Goal: Transaction & Acquisition: Download file/media

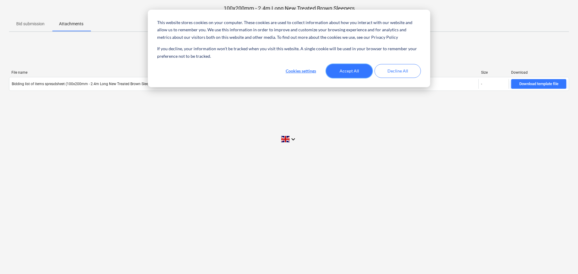
click at [355, 69] on button "Accept All" at bounding box center [349, 71] width 46 height 14
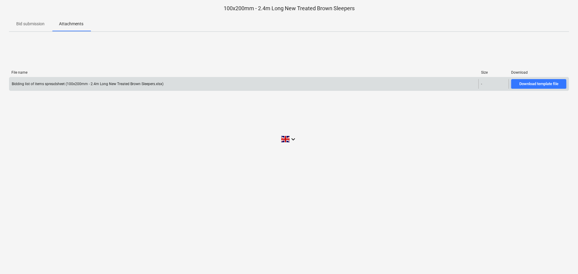
click at [333, 86] on div "Bidding list of items spreadsheet (100x200mm - 2.4m Long New Treated Brown Slee…" at bounding box center [243, 84] width 469 height 10
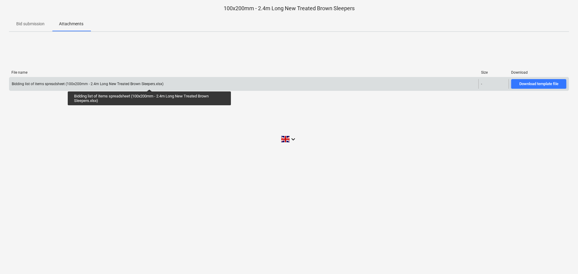
click at [149, 84] on div "Bidding list of items spreadsheet (100x200mm - 2.4m Long New Treated Brown Slee…" at bounding box center [88, 84] width 152 height 4
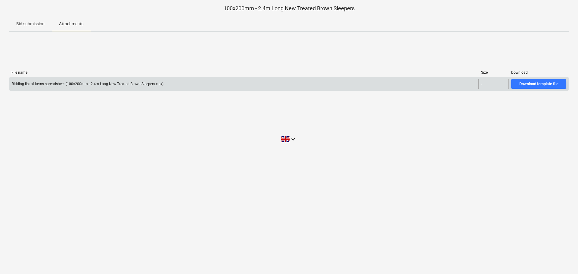
click at [168, 86] on div "Bidding list of items spreadsheet (100x200mm - 2.4m Long New Treated Brown Slee…" at bounding box center [243, 84] width 469 height 10
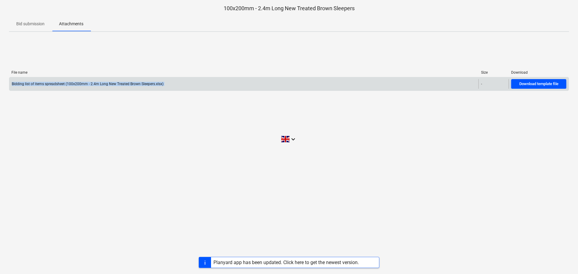
click at [531, 86] on div "Download template file" at bounding box center [538, 84] width 39 height 7
